Goal: Transaction & Acquisition: Book appointment/travel/reservation

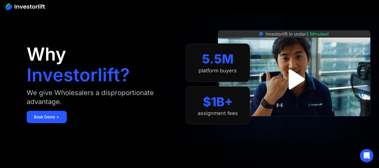
click at [295, 78] on img "open lightbox" at bounding box center [294, 79] width 36 height 36
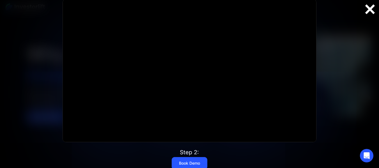
click at [369, 10] on div at bounding box center [370, 9] width 18 height 12
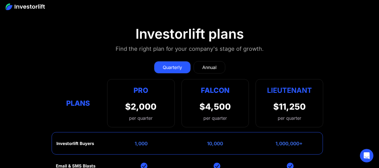
scroll to position [2372, 0]
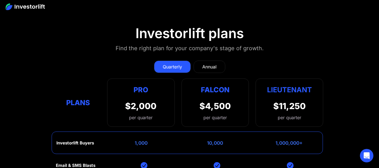
click at [212, 63] on div "Annual" at bounding box center [209, 66] width 14 height 7
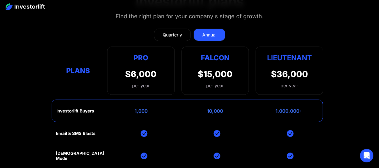
scroll to position [2404, 0]
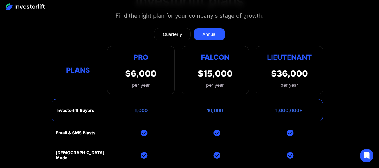
click at [169, 31] on div "Quarterly" at bounding box center [172, 34] width 19 height 7
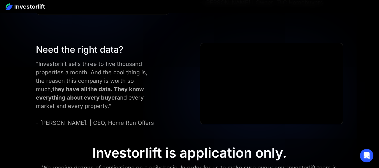
scroll to position [2139, 0]
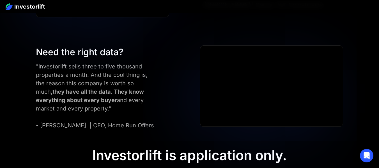
click at [176, 104] on div "Need the right data? "Investorlift sells three to five thousand properties a mo…" at bounding box center [108, 87] width 150 height 84
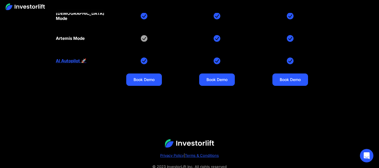
scroll to position [2552, 0]
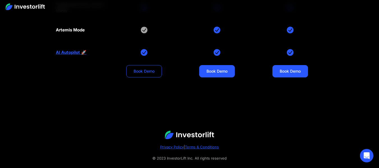
click at [136, 65] on link "Book Demo" at bounding box center [144, 71] width 36 height 12
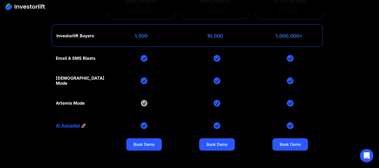
scroll to position [2475, 0]
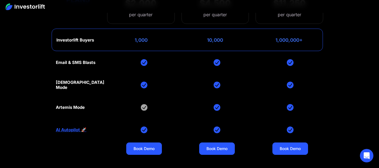
click at [67, 127] on link "AI Autopilot 🚀" at bounding box center [71, 129] width 31 height 5
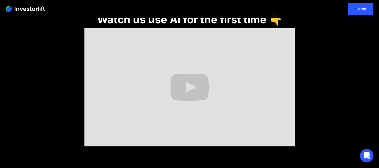
scroll to position [204, 0]
